Goal: Communication & Community: Answer question/provide support

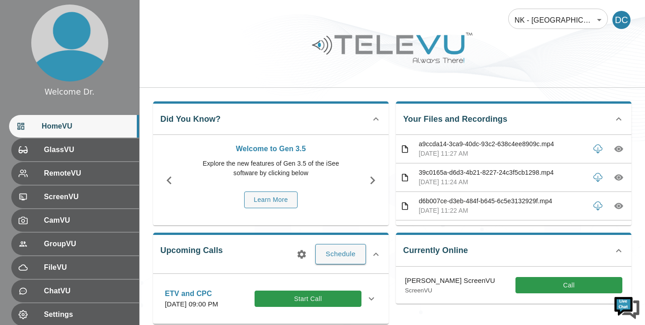
click at [599, 19] on body "Welcome Dr. HomeVU GlassVU RemoteVU ScreenVU CamVU GroupVU FileVU ChatVU Settin…" at bounding box center [322, 218] width 645 height 436
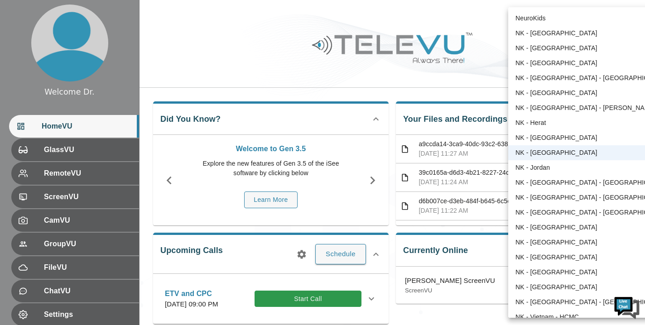
click at [391, 110] on div at bounding box center [322, 162] width 645 height 325
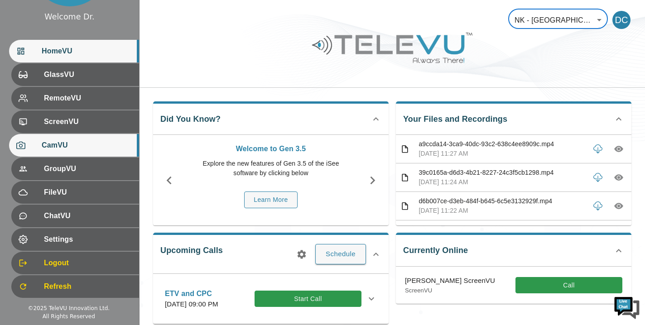
scroll to position [75, 0]
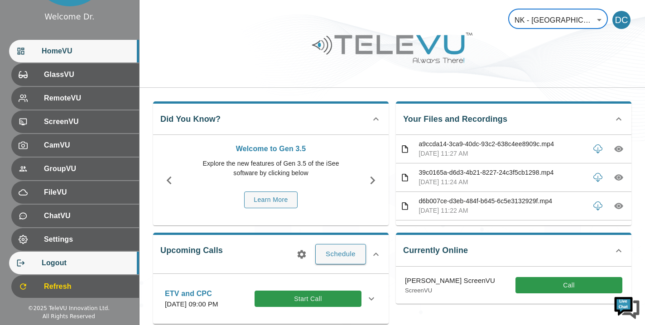
click at [59, 261] on span "Logout" at bounding box center [87, 263] width 90 height 11
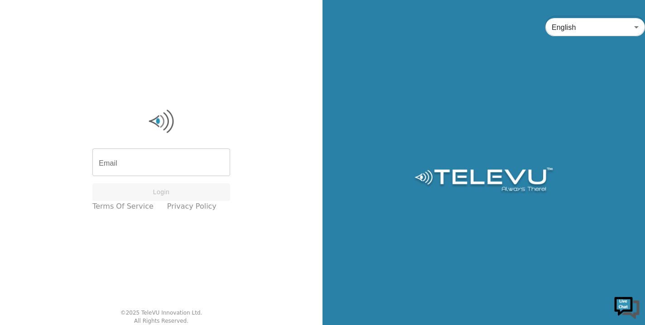
click at [138, 161] on input "Email" at bounding box center [161, 163] width 138 height 25
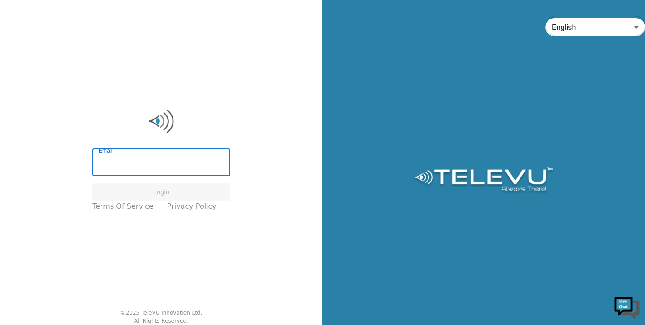
type input "[EMAIL_ADDRESS][DOMAIN_NAME]"
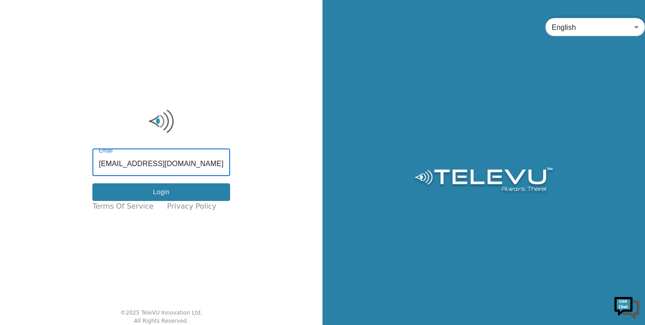
click at [130, 191] on button "Login" at bounding box center [161, 192] width 138 height 18
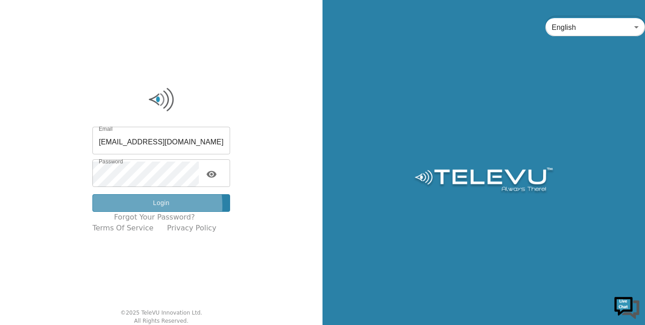
click at [132, 205] on button "Login" at bounding box center [161, 203] width 138 height 18
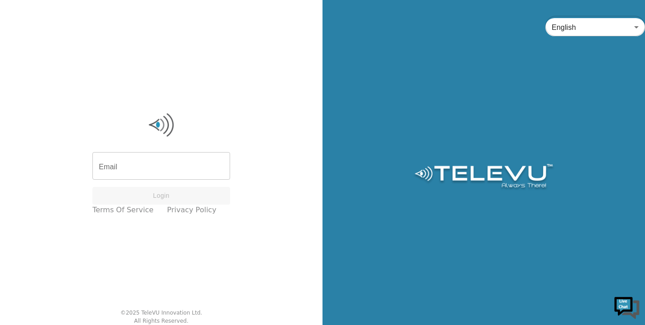
click at [156, 167] on input "Email" at bounding box center [161, 166] width 138 height 25
type input "[EMAIL_ADDRESS][DOMAIN_NAME]"
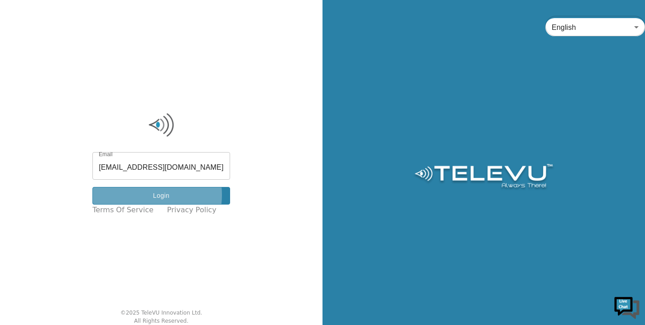
click at [149, 195] on button "Login" at bounding box center [161, 196] width 138 height 18
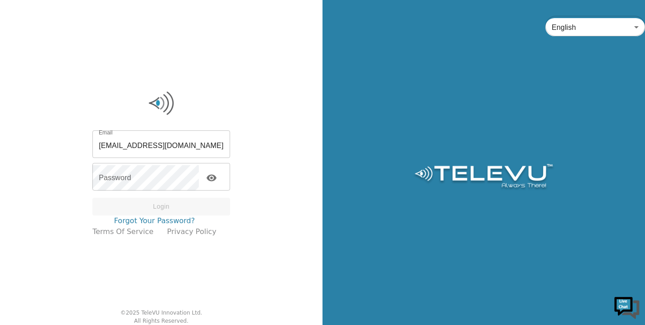
click at [142, 221] on link "Forgot your password?" at bounding box center [154, 220] width 81 height 11
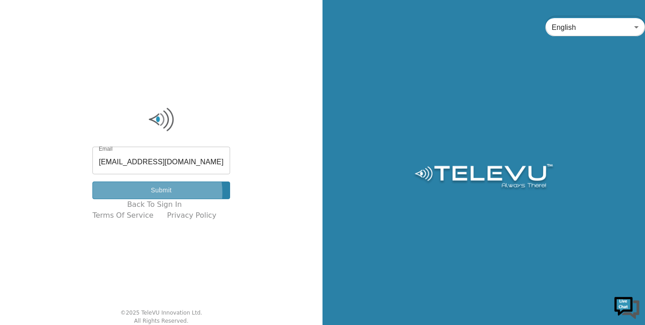
click at [150, 192] on button "Submit" at bounding box center [161, 191] width 138 height 18
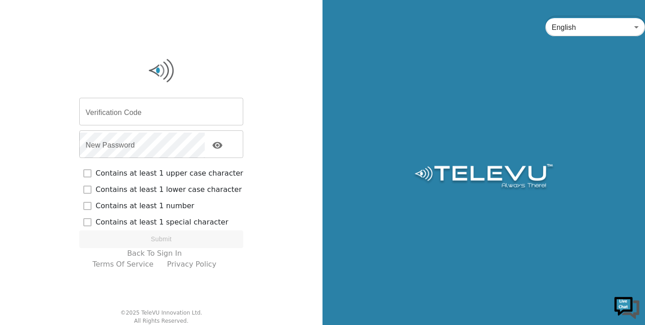
click at [124, 107] on input "Verification Code" at bounding box center [161, 112] width 164 height 25
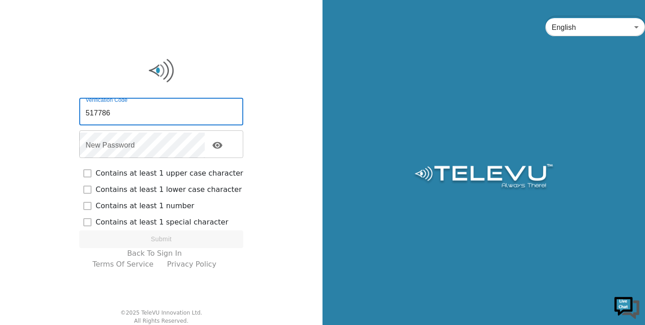
type input "517786"
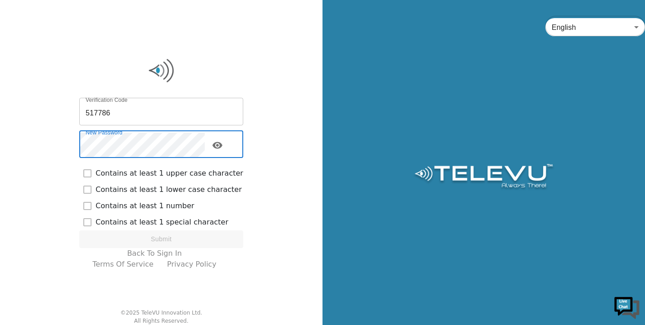
checkbox input "true"
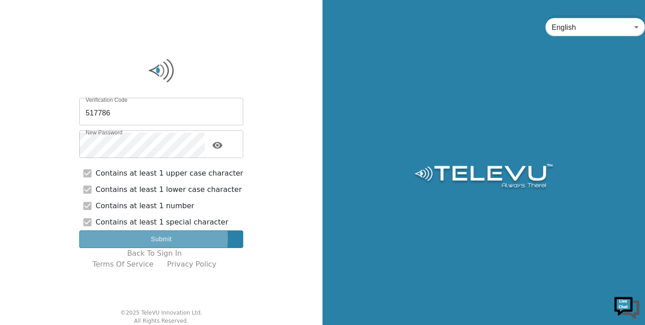
click at [141, 239] on button "Submit" at bounding box center [161, 239] width 164 height 18
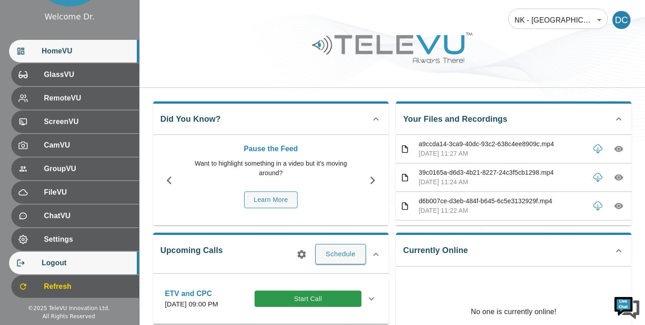
scroll to position [75, 0]
click at [59, 262] on span "Logout" at bounding box center [87, 263] width 90 height 11
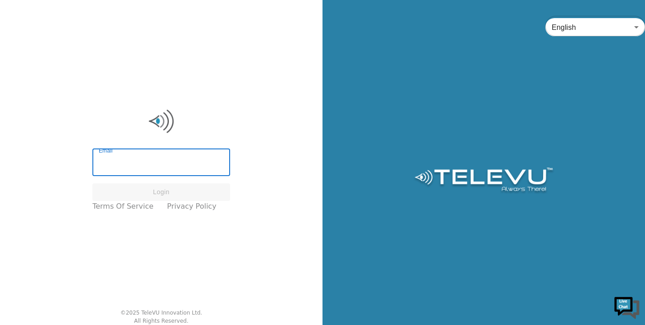
click at [161, 160] on input "Email" at bounding box center [161, 163] width 138 height 25
type input "[EMAIL_ADDRESS][DOMAIN_NAME]"
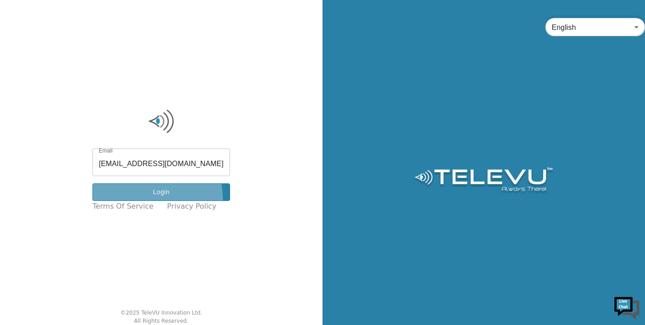
click at [150, 198] on button "Login" at bounding box center [161, 192] width 138 height 18
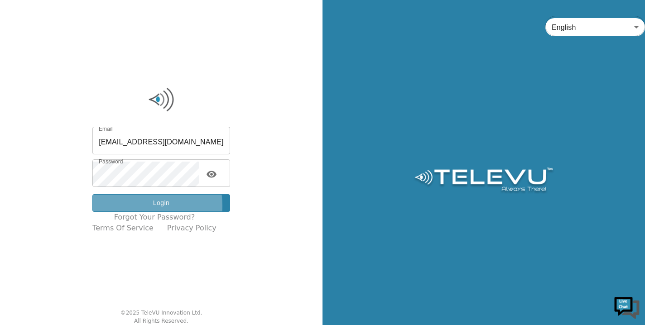
click at [137, 205] on button "Login" at bounding box center [161, 203] width 138 height 18
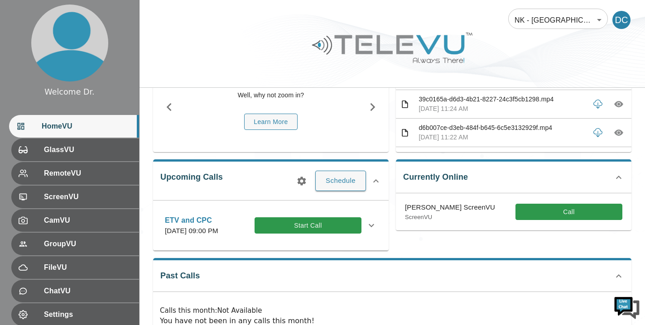
scroll to position [81, 0]
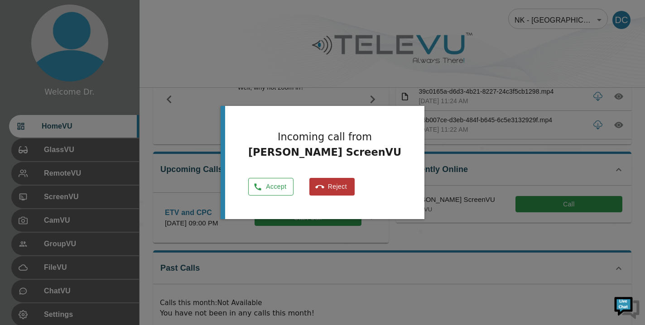
click at [280, 186] on button "Accept" at bounding box center [270, 187] width 45 height 18
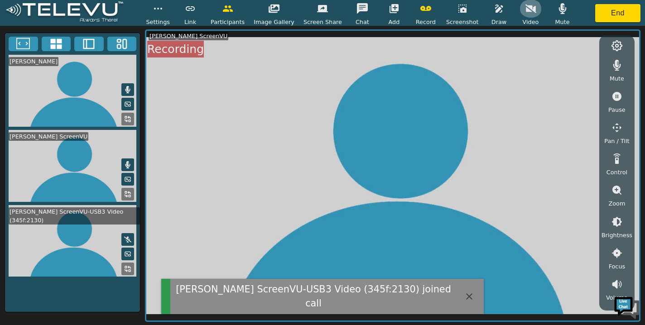
click at [525, 10] on icon "button" at bounding box center [530, 8] width 11 height 11
click at [525, 10] on icon "button" at bounding box center [530, 8] width 11 height 7
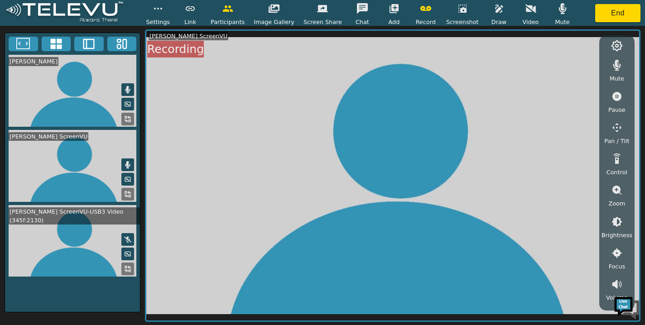
click at [127, 236] on icon at bounding box center [127, 239] width 7 height 7
click at [127, 236] on icon at bounding box center [127, 239] width 5 height 7
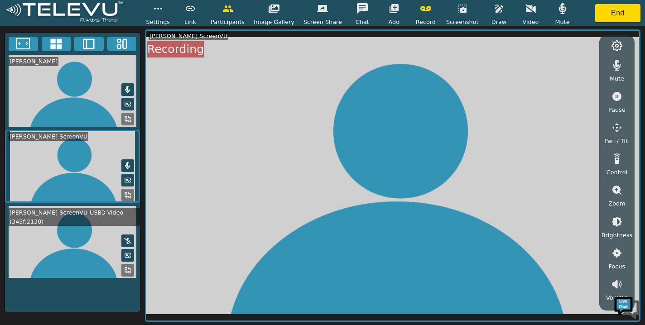
click at [267, 162] on video at bounding box center [392, 176] width 492 height 290
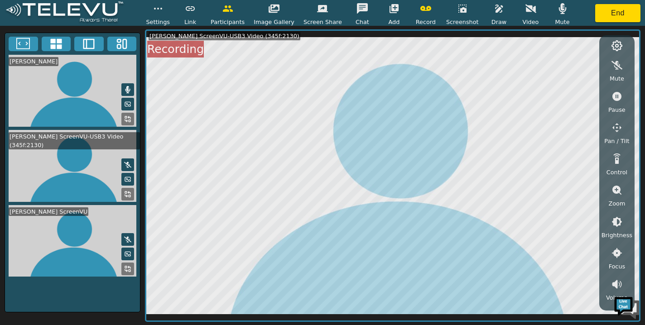
click at [559, 10] on icon "button" at bounding box center [562, 8] width 8 height 11
click at [129, 161] on icon at bounding box center [127, 164] width 7 height 7
click at [128, 237] on icon at bounding box center [127, 240] width 7 height 6
click at [127, 236] on icon at bounding box center [127, 239] width 5 height 7
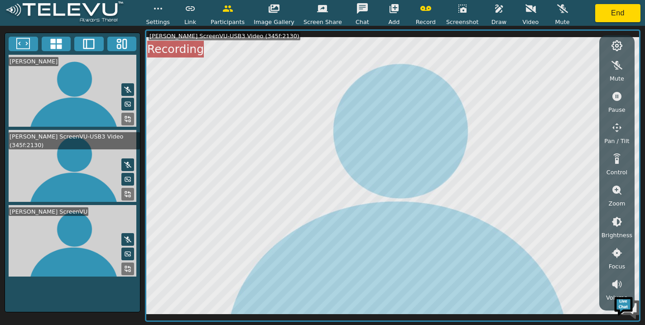
click at [128, 236] on icon at bounding box center [127, 239] width 7 height 7
click at [495, 10] on icon "button" at bounding box center [499, 9] width 8 height 8
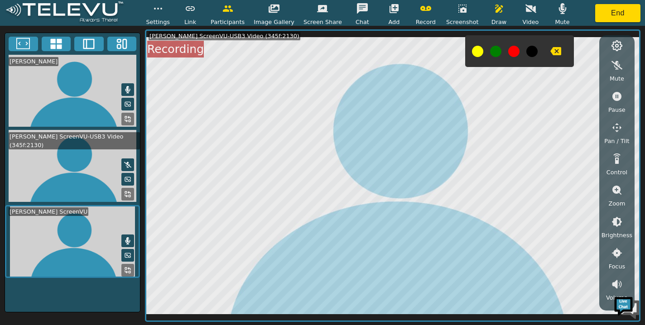
click at [472, 52] on button at bounding box center [477, 51] width 11 height 11
click at [551, 52] on icon "button" at bounding box center [555, 51] width 11 height 11
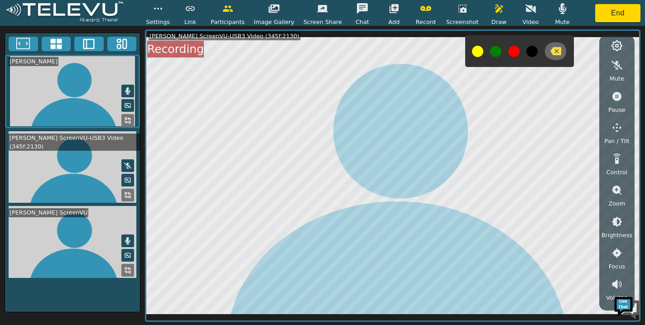
click at [551, 53] on icon "button" at bounding box center [555, 51] width 11 height 8
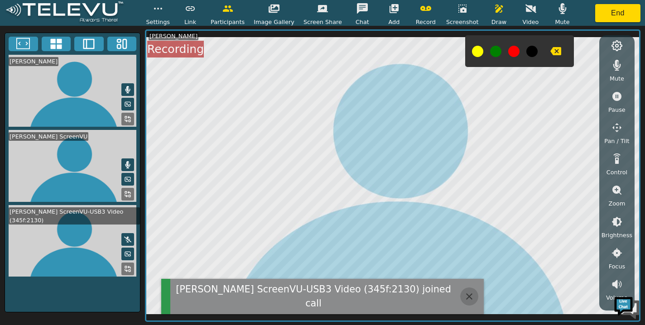
click at [469, 296] on icon "button" at bounding box center [468, 296] width 11 height 11
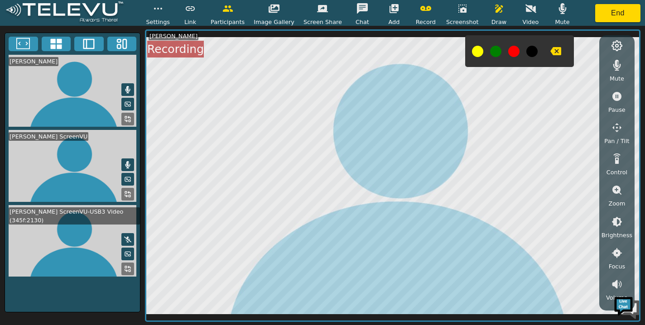
click at [129, 237] on icon at bounding box center [127, 240] width 7 height 6
click at [550, 50] on icon "button" at bounding box center [555, 51] width 11 height 11
click at [495, 12] on icon "button" at bounding box center [499, 9] width 8 height 8
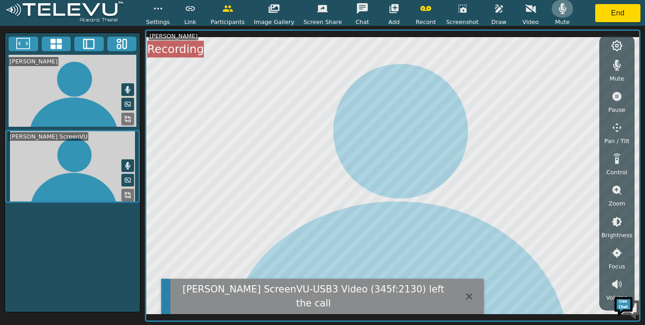
click at [558, 9] on icon "button" at bounding box center [562, 8] width 8 height 11
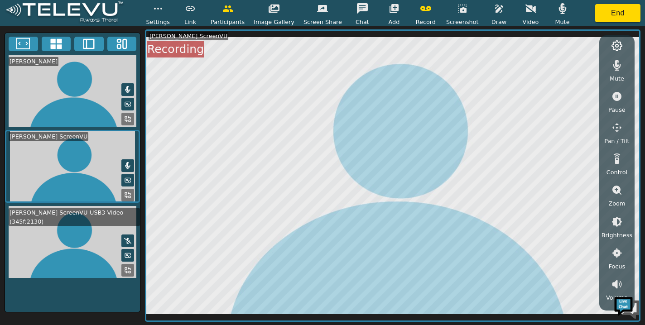
click at [559, 8] on icon "button" at bounding box center [562, 8] width 8 height 11
click at [559, 8] on icon "button" at bounding box center [562, 9] width 11 height 9
click at [128, 252] on icon at bounding box center [127, 255] width 7 height 7
click at [617, 12] on button "End" at bounding box center [617, 13] width 45 height 18
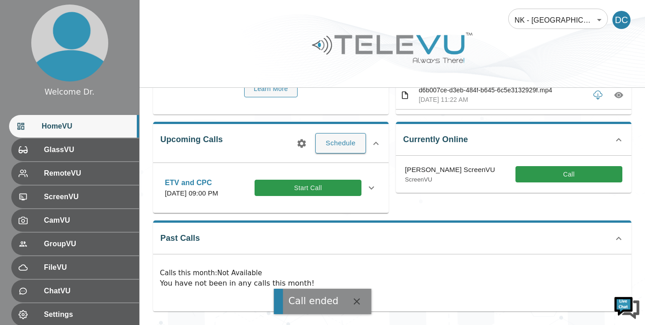
scroll to position [120, 0]
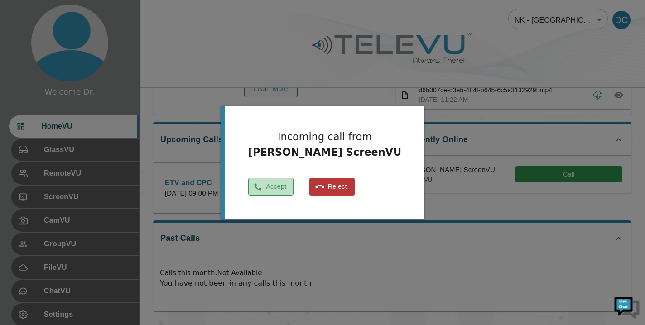
click at [277, 187] on button "Accept" at bounding box center [270, 187] width 45 height 18
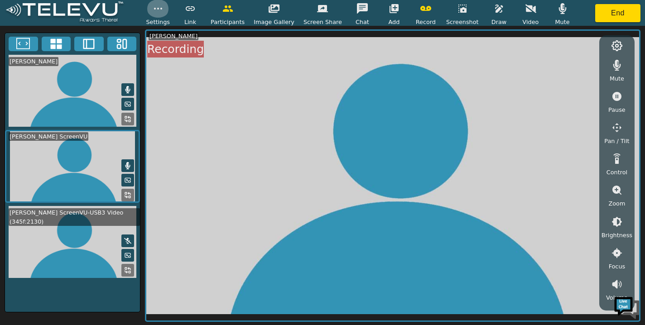
click at [163, 12] on icon "button" at bounding box center [158, 8] width 11 height 11
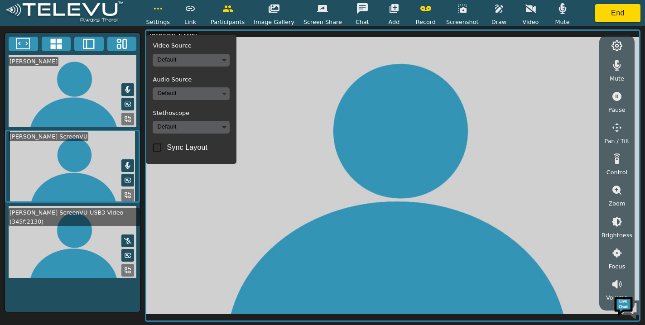
click at [349, 115] on video at bounding box center [392, 176] width 492 height 290
click at [272, 81] on video at bounding box center [392, 176] width 492 height 290
click at [221, 223] on video at bounding box center [392, 176] width 492 height 290
click at [367, 100] on video at bounding box center [392, 176] width 492 height 290
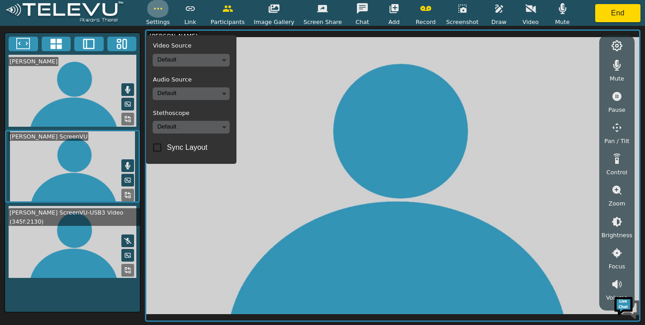
click at [163, 11] on icon "button" at bounding box center [158, 8] width 11 height 11
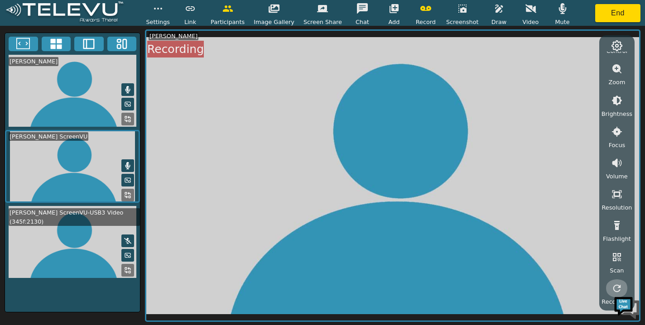
click at [612, 288] on icon "button" at bounding box center [616, 288] width 11 height 11
click at [558, 9] on icon "button" at bounding box center [562, 8] width 8 height 11
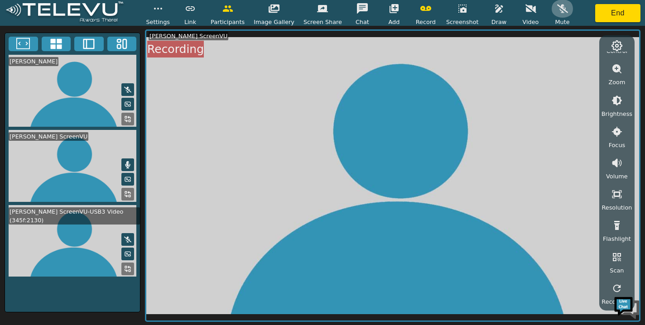
click at [558, 9] on icon "button" at bounding box center [562, 9] width 11 height 9
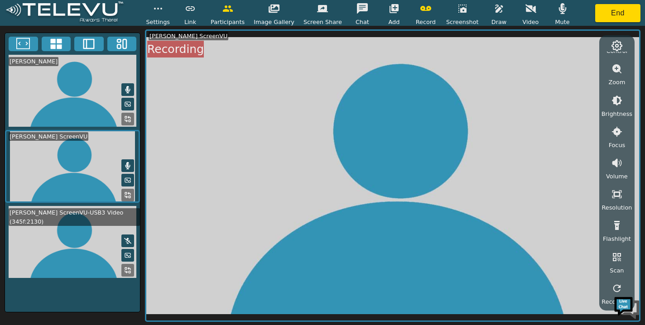
click at [551, 12] on button "button" at bounding box center [562, 9] width 23 height 18
click at [557, 10] on icon "button" at bounding box center [562, 8] width 11 height 11
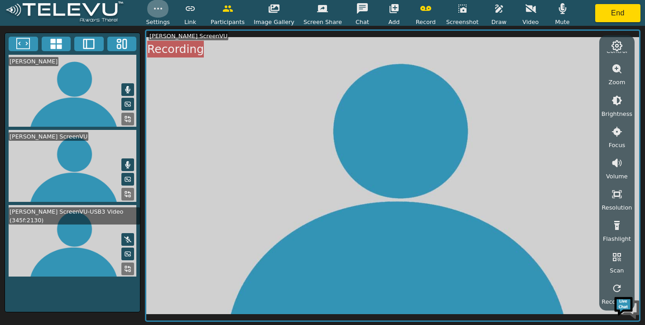
click at [163, 10] on icon "button" at bounding box center [158, 8] width 11 height 11
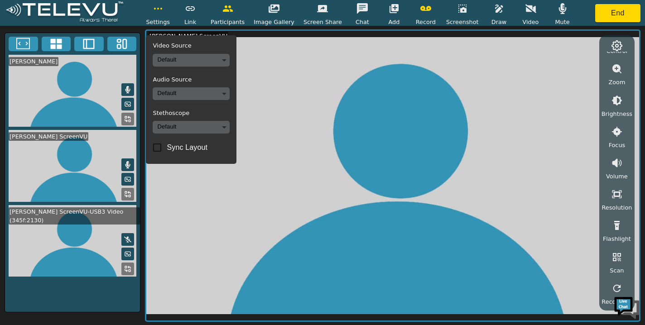
click at [163, 10] on icon "button" at bounding box center [158, 8] width 11 height 11
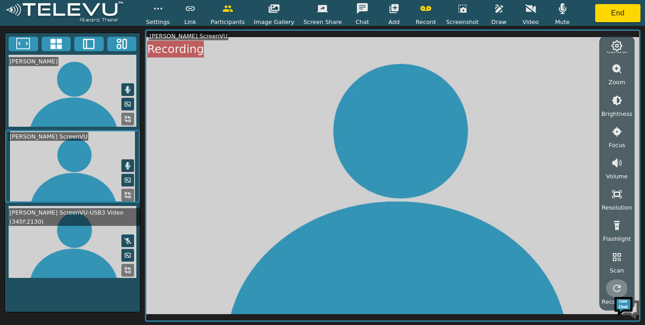
click at [615, 286] on icon "button" at bounding box center [616, 288] width 11 height 11
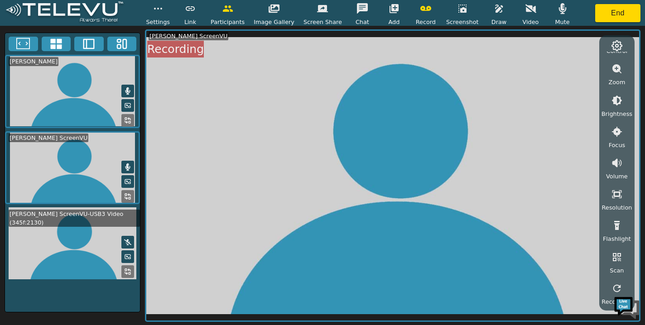
drag, startPoint x: 139, startPoint y: 203, endPoint x: 142, endPoint y: 243, distance: 39.5
click at [142, 243] on div "[PERSON_NAME] [PERSON_NAME] ScreenVU [PERSON_NAME] ScreenVU-USB3 Video (345f:21…" at bounding box center [322, 175] width 645 height 299
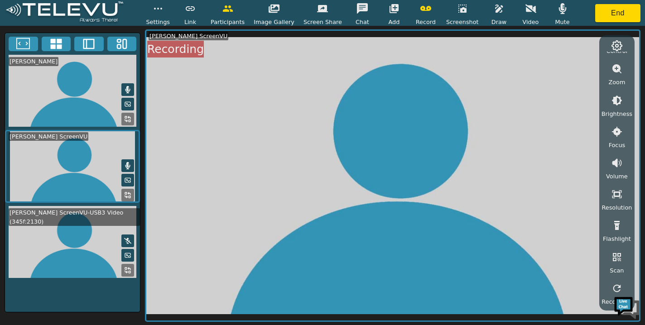
click at [66, 154] on video at bounding box center [72, 166] width 135 height 73
click at [61, 95] on video at bounding box center [72, 91] width 135 height 72
click at [558, 12] on icon "button" at bounding box center [562, 8] width 8 height 11
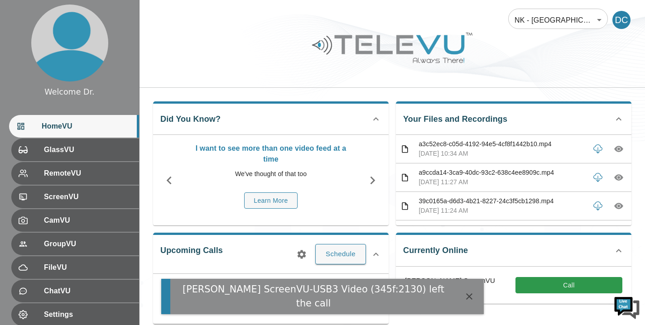
click at [470, 296] on icon "button" at bounding box center [469, 296] width 6 height 6
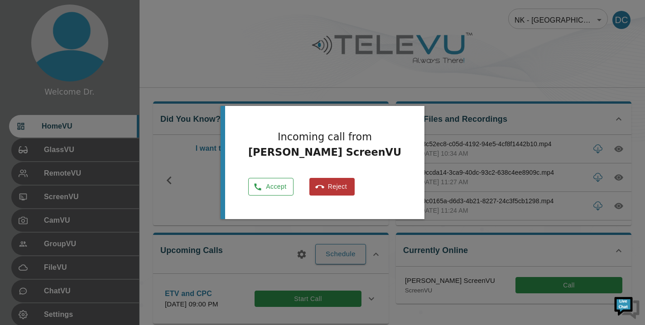
click at [267, 193] on button "Accept" at bounding box center [270, 187] width 45 height 18
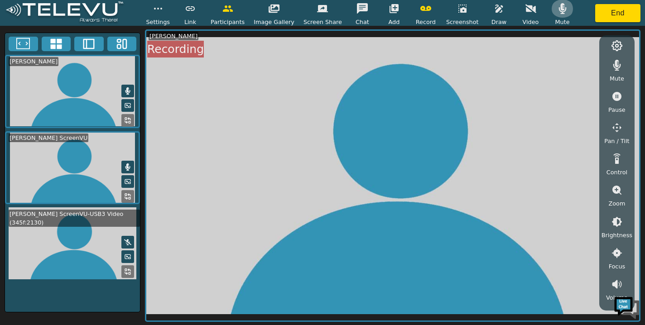
click at [558, 9] on icon "button" at bounding box center [562, 8] width 8 height 11
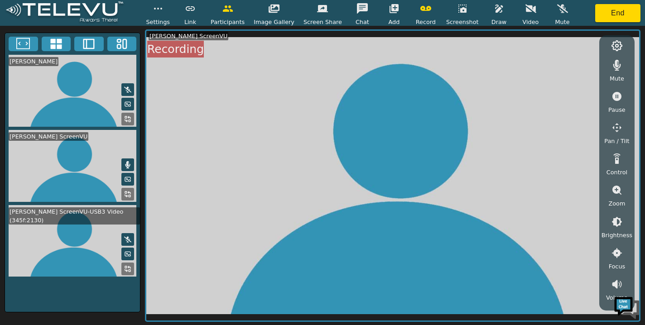
click at [557, 11] on icon "button" at bounding box center [562, 8] width 11 height 11
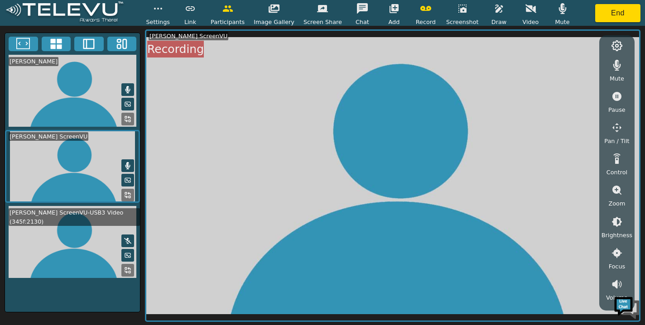
click at [558, 9] on icon "button" at bounding box center [562, 8] width 8 height 11
click at [558, 7] on icon "button" at bounding box center [562, 8] width 11 height 11
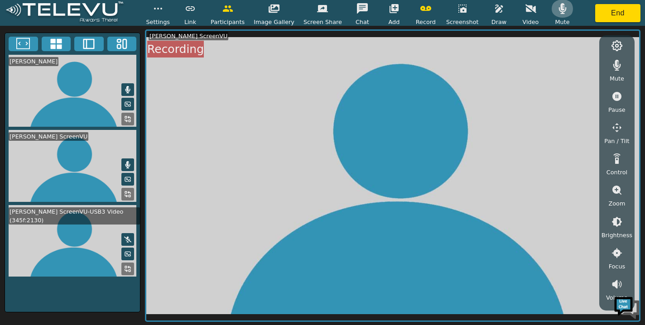
click at [558, 7] on icon "button" at bounding box center [562, 8] width 11 height 11
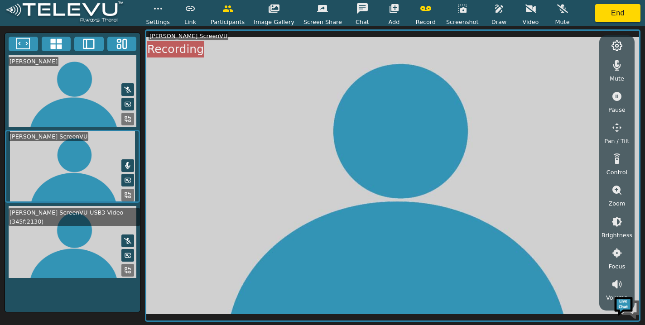
click at [558, 7] on icon "button" at bounding box center [562, 8] width 11 height 11
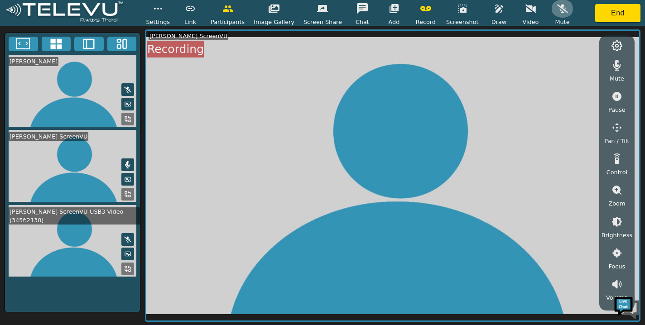
click at [558, 7] on icon "button" at bounding box center [562, 8] width 11 height 11
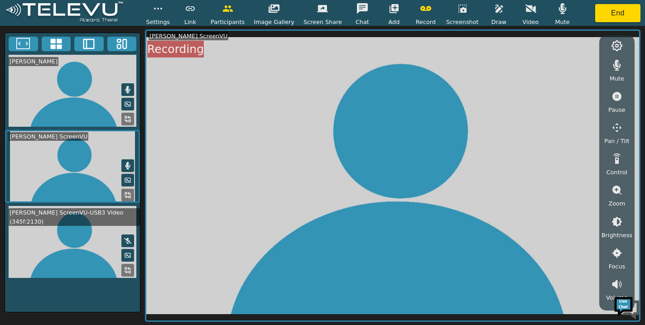
click at [557, 11] on icon "button" at bounding box center [562, 8] width 11 height 11
click at [557, 10] on icon "button" at bounding box center [562, 9] width 11 height 9
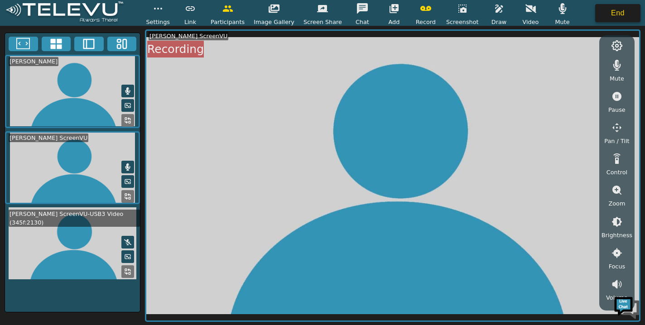
click at [618, 13] on button "End" at bounding box center [617, 13] width 45 height 18
